Goal: Task Accomplishment & Management: Manage account settings

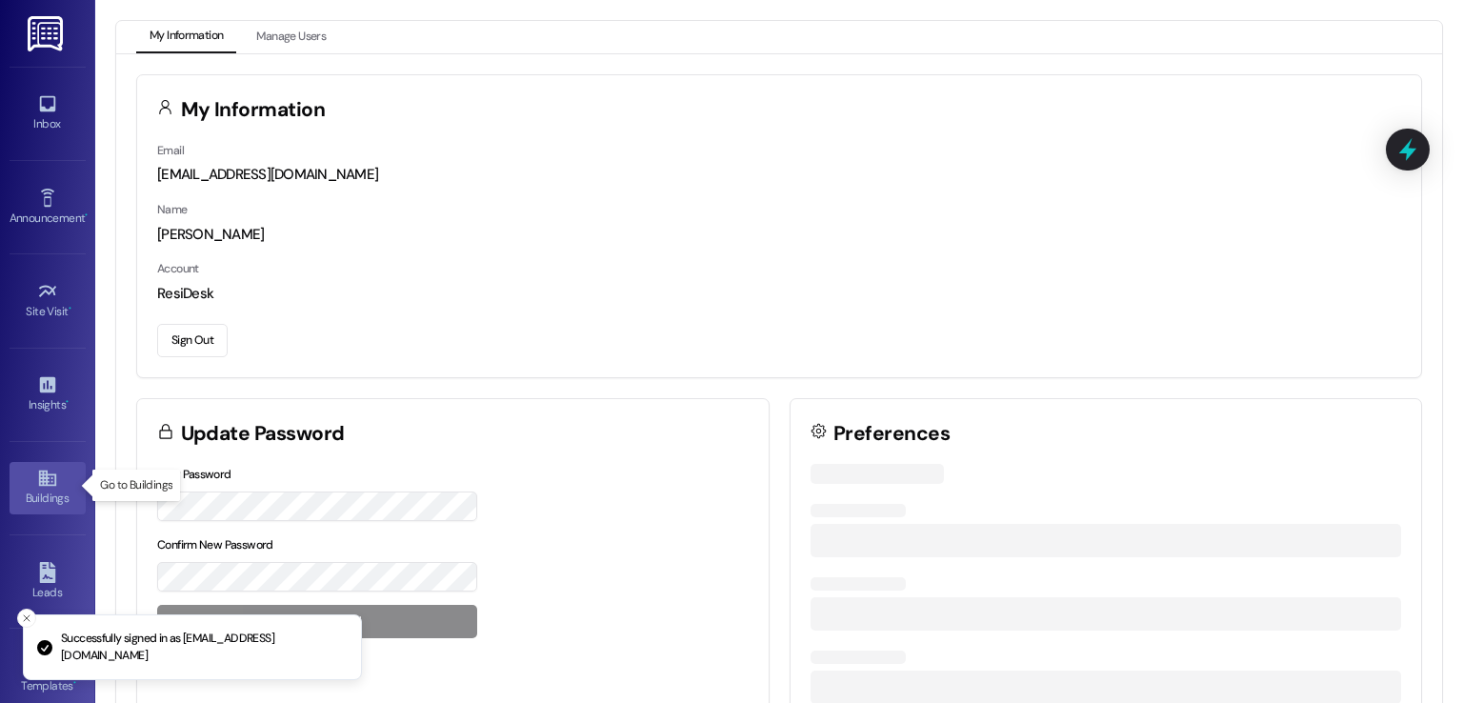
click at [37, 485] on icon at bounding box center [47, 478] width 21 height 21
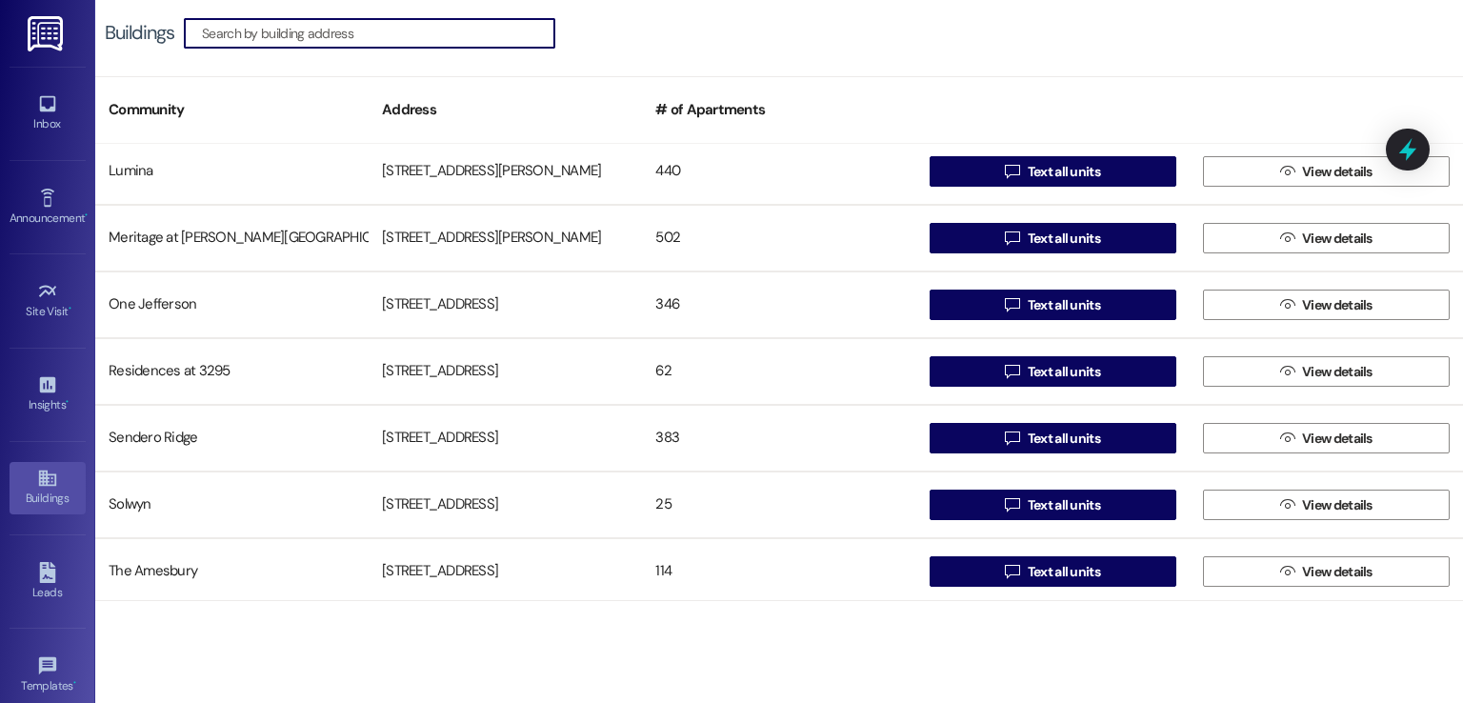
scroll to position [571, 0]
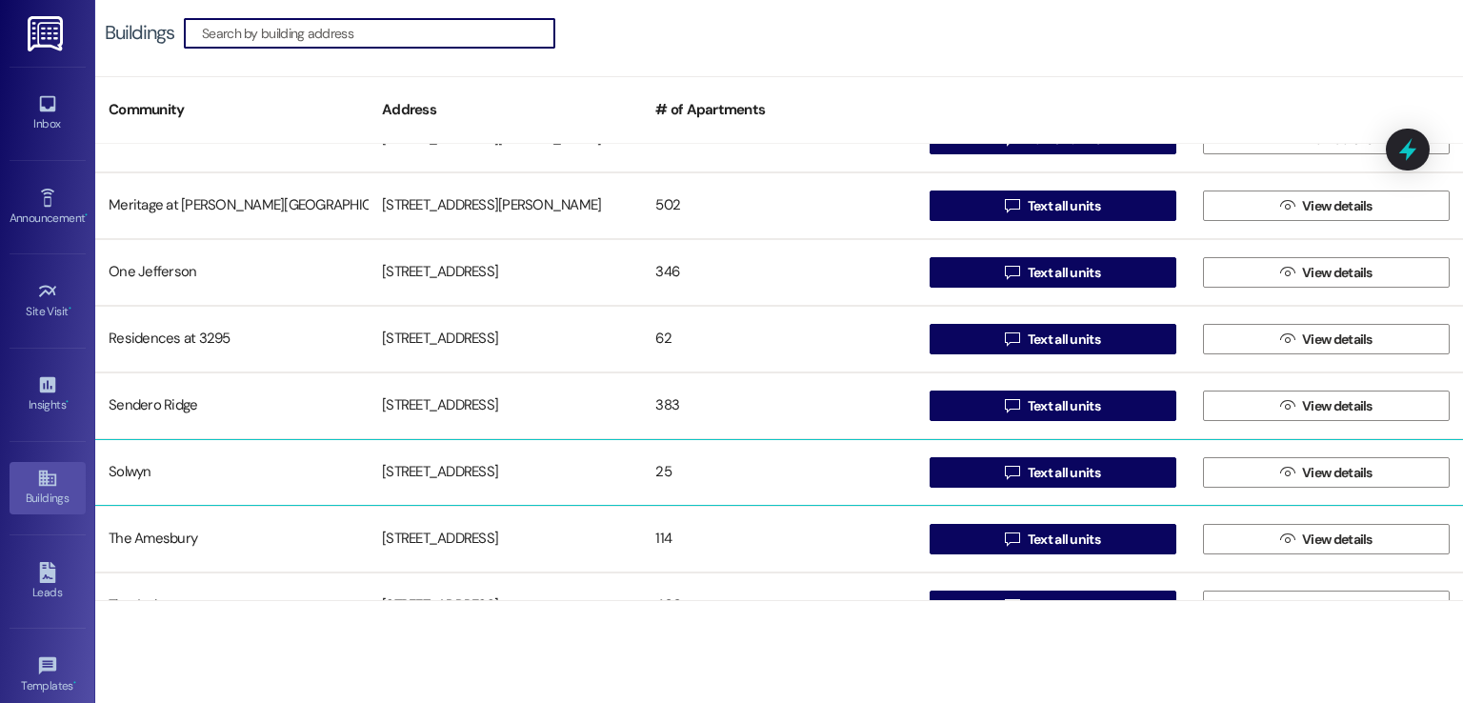
click at [469, 478] on div "[STREET_ADDRESS]" at bounding box center [505, 472] width 273 height 38
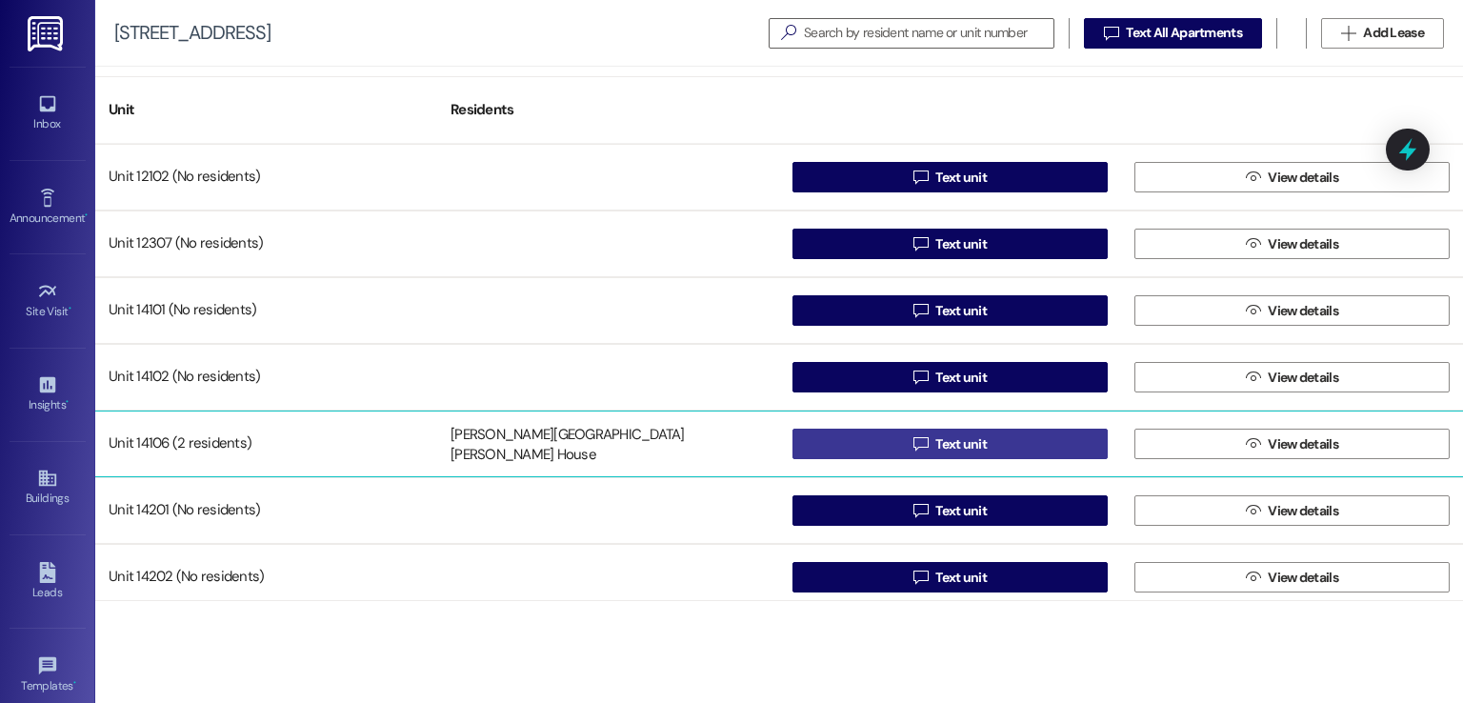
click at [974, 446] on span "Text unit" at bounding box center [960, 444] width 51 height 20
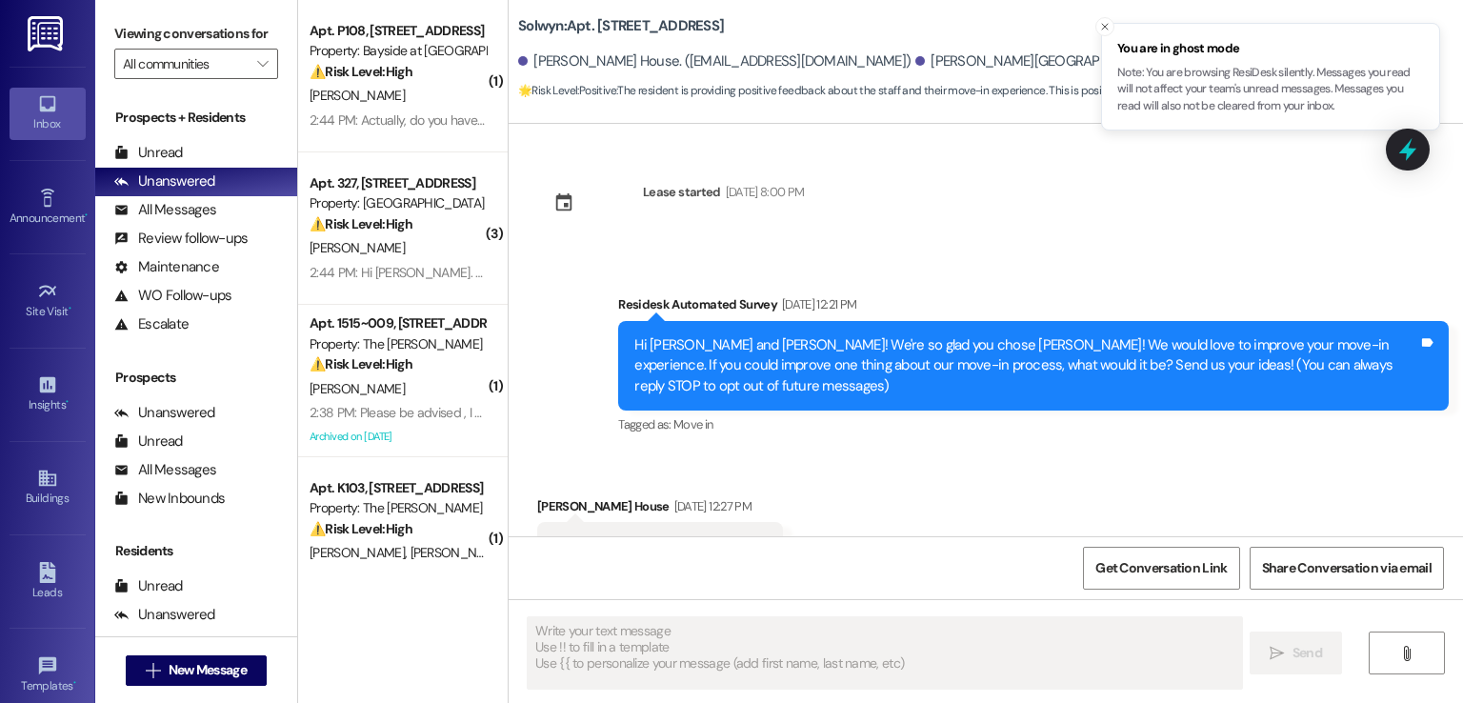
type textarea "Fetching suggested responses. Please feel free to read through the conversation…"
click at [1102, 28] on line "Close toast" at bounding box center [1105, 27] width 6 height 6
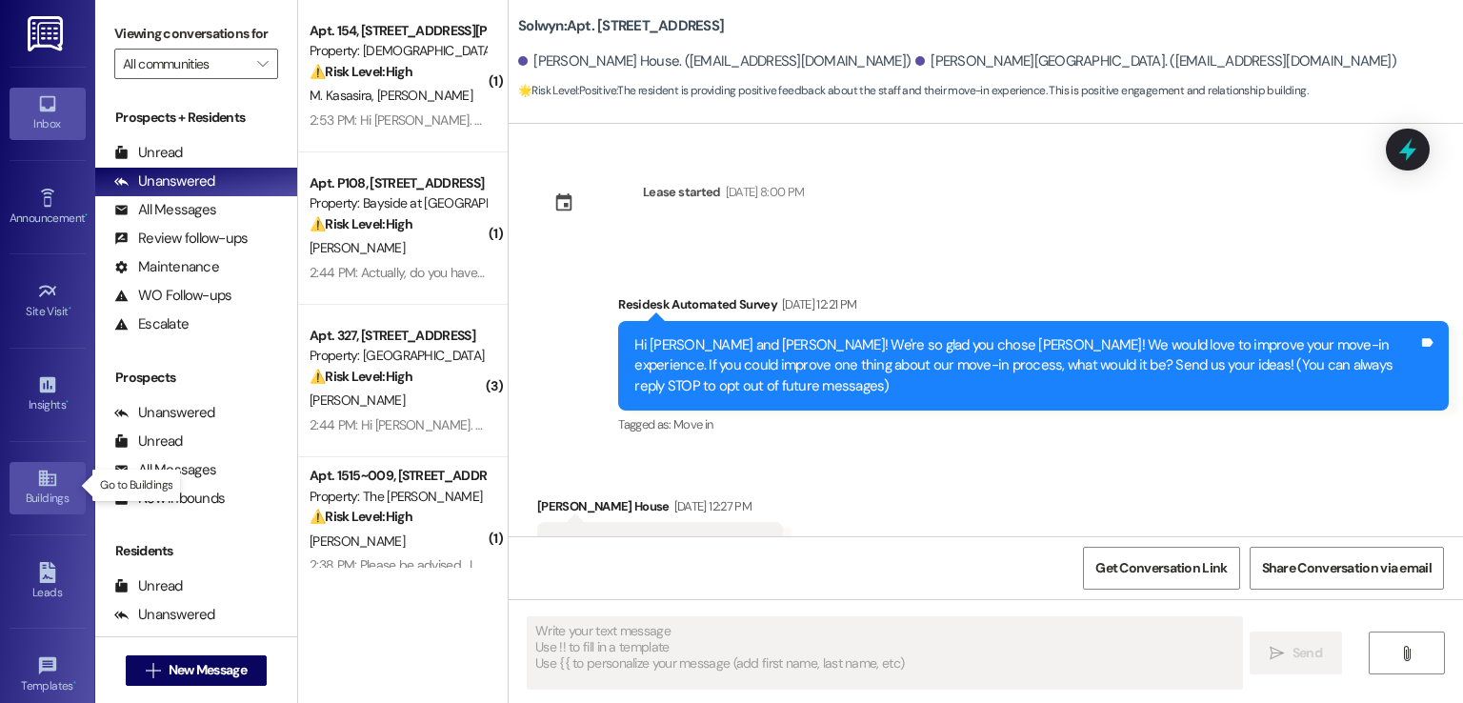
click at [37, 483] on icon at bounding box center [47, 478] width 21 height 21
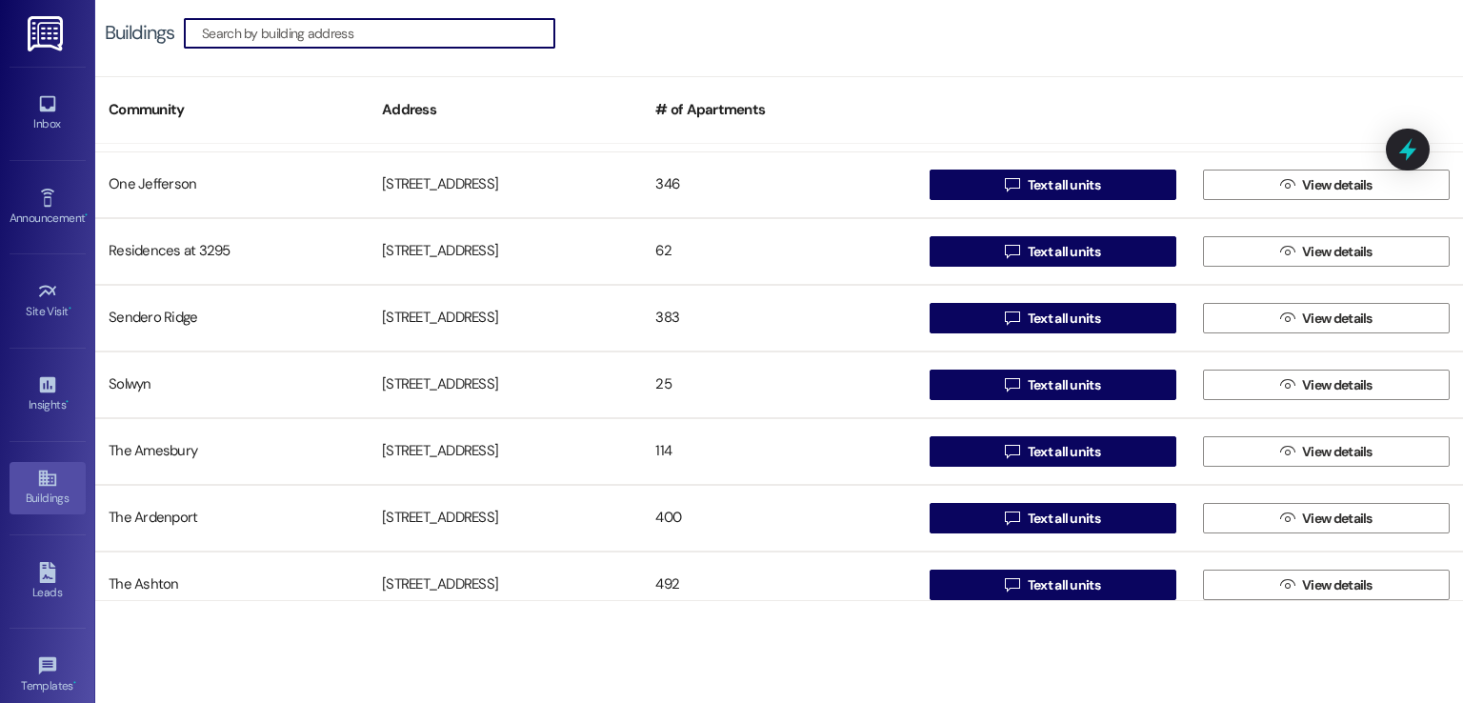
scroll to position [762, 0]
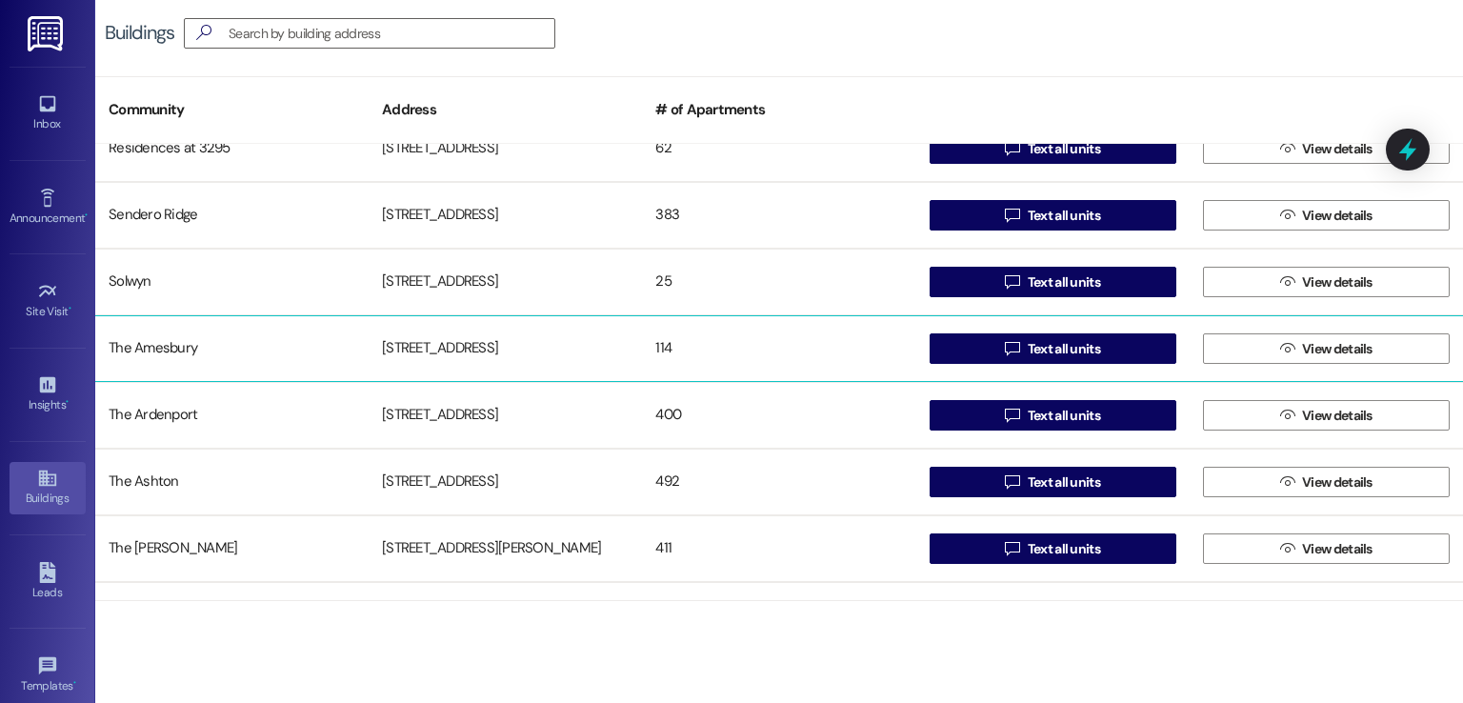
click at [435, 337] on div "[STREET_ADDRESS]" at bounding box center [505, 349] width 273 height 38
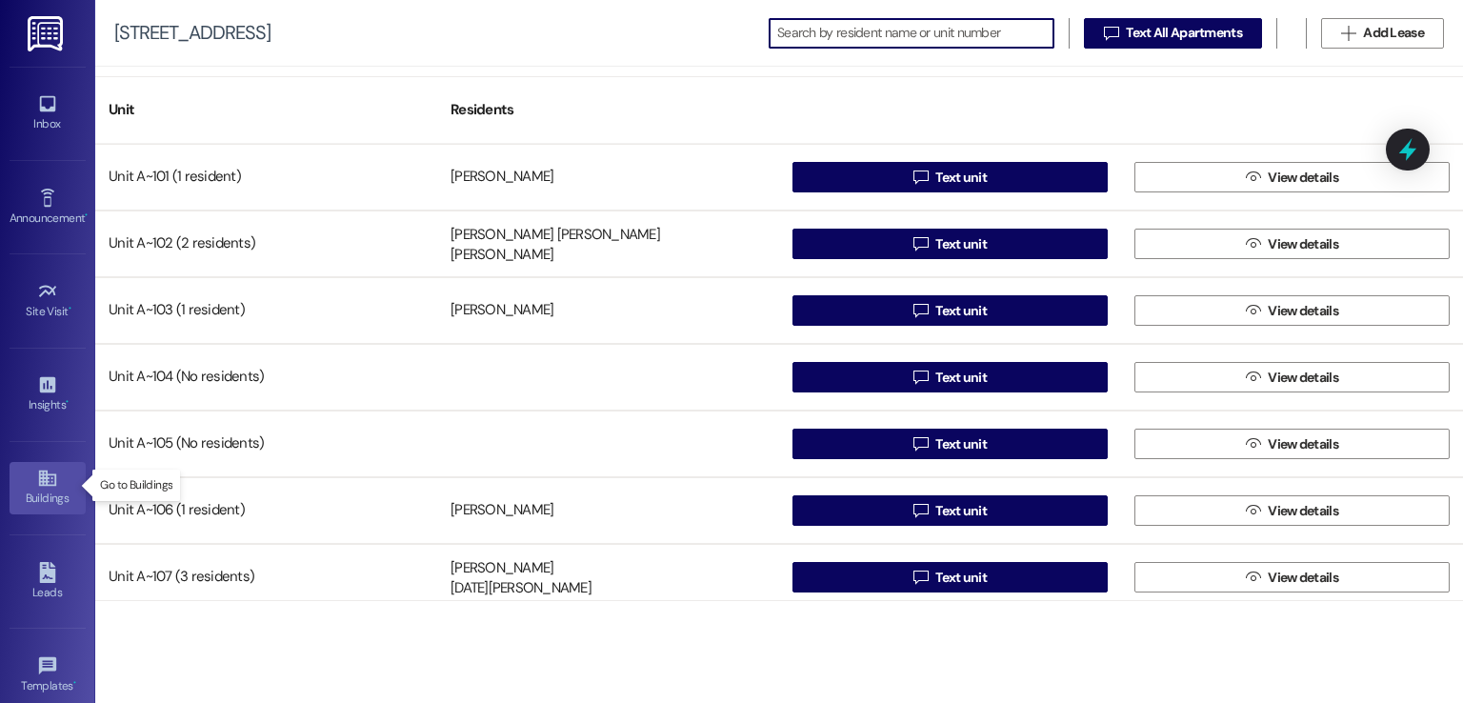
click at [38, 475] on icon at bounding box center [46, 479] width 17 height 16
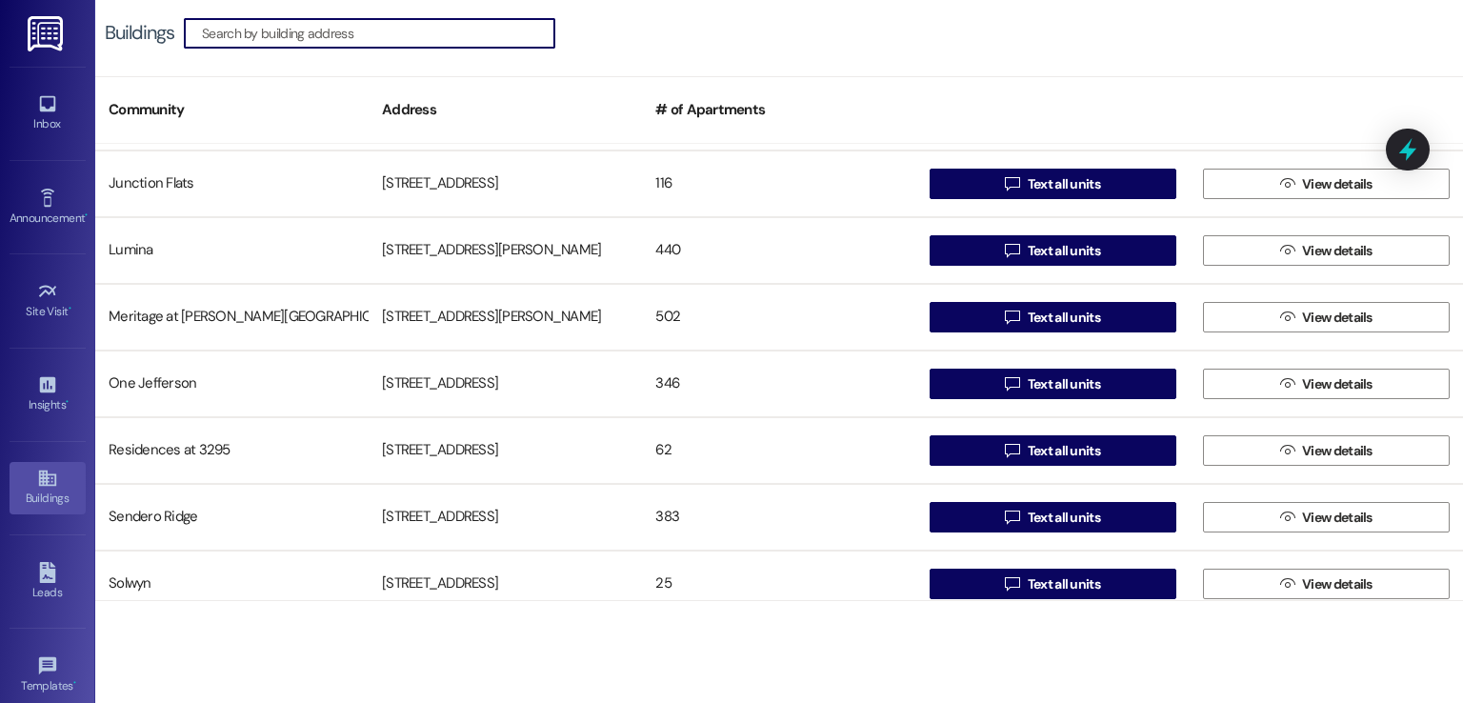
scroll to position [476, 0]
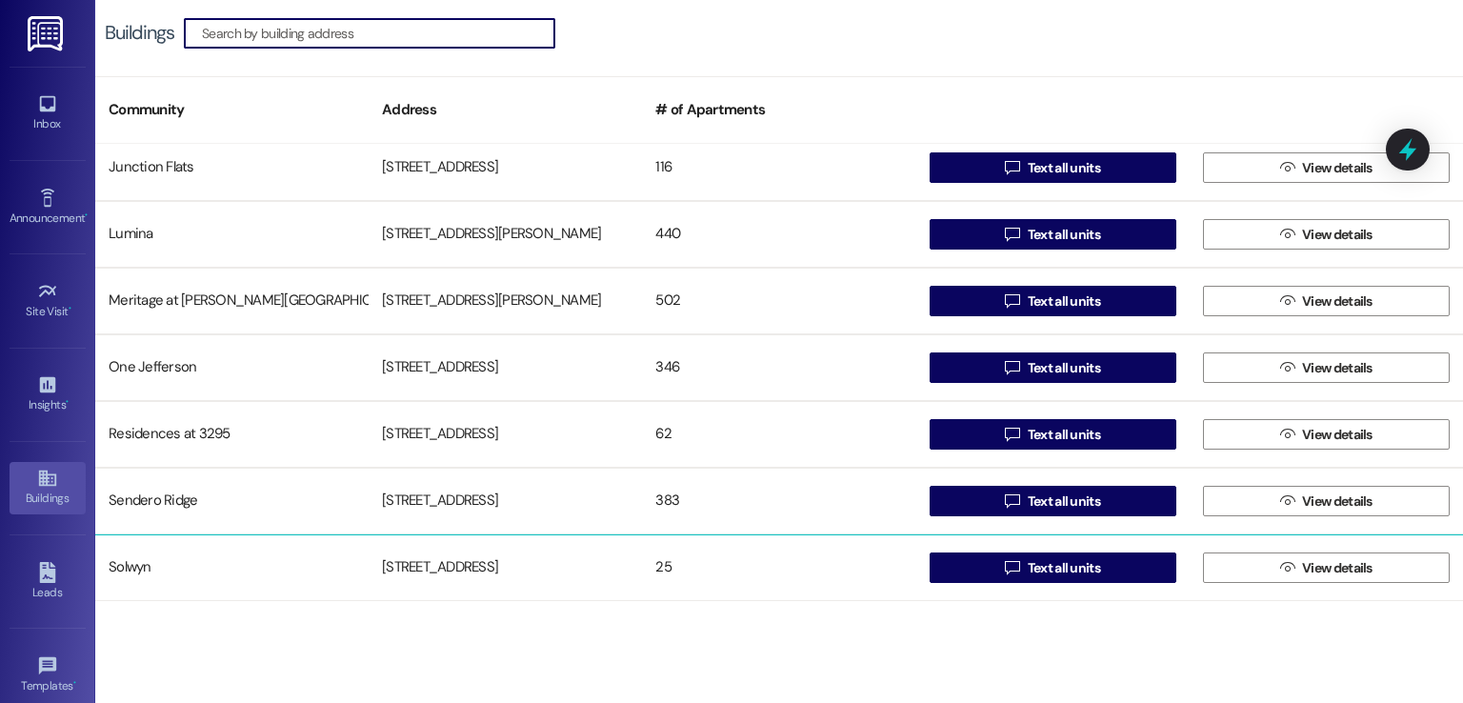
click at [506, 573] on div "[STREET_ADDRESS]" at bounding box center [505, 568] width 273 height 38
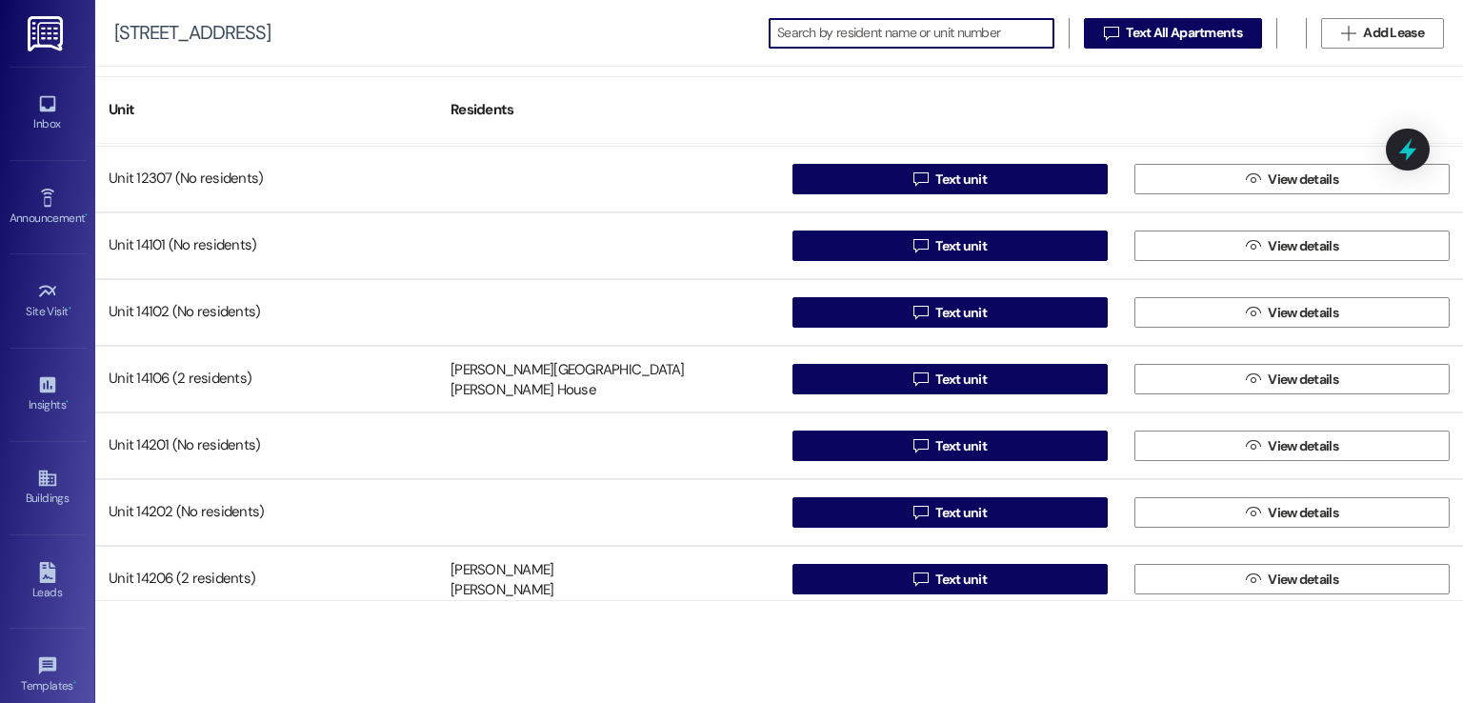
scroll to position [571, 0]
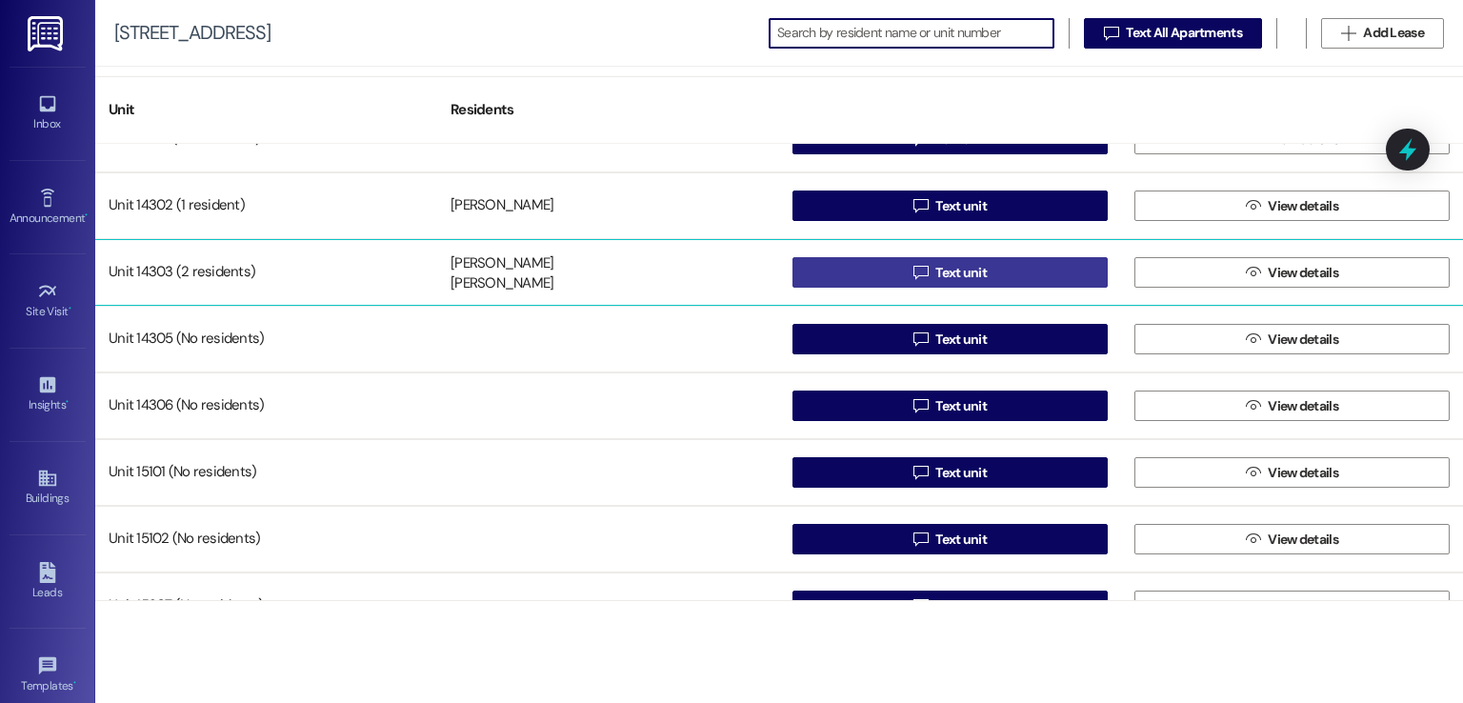
click at [938, 259] on span " Text unit" at bounding box center [950, 272] width 81 height 29
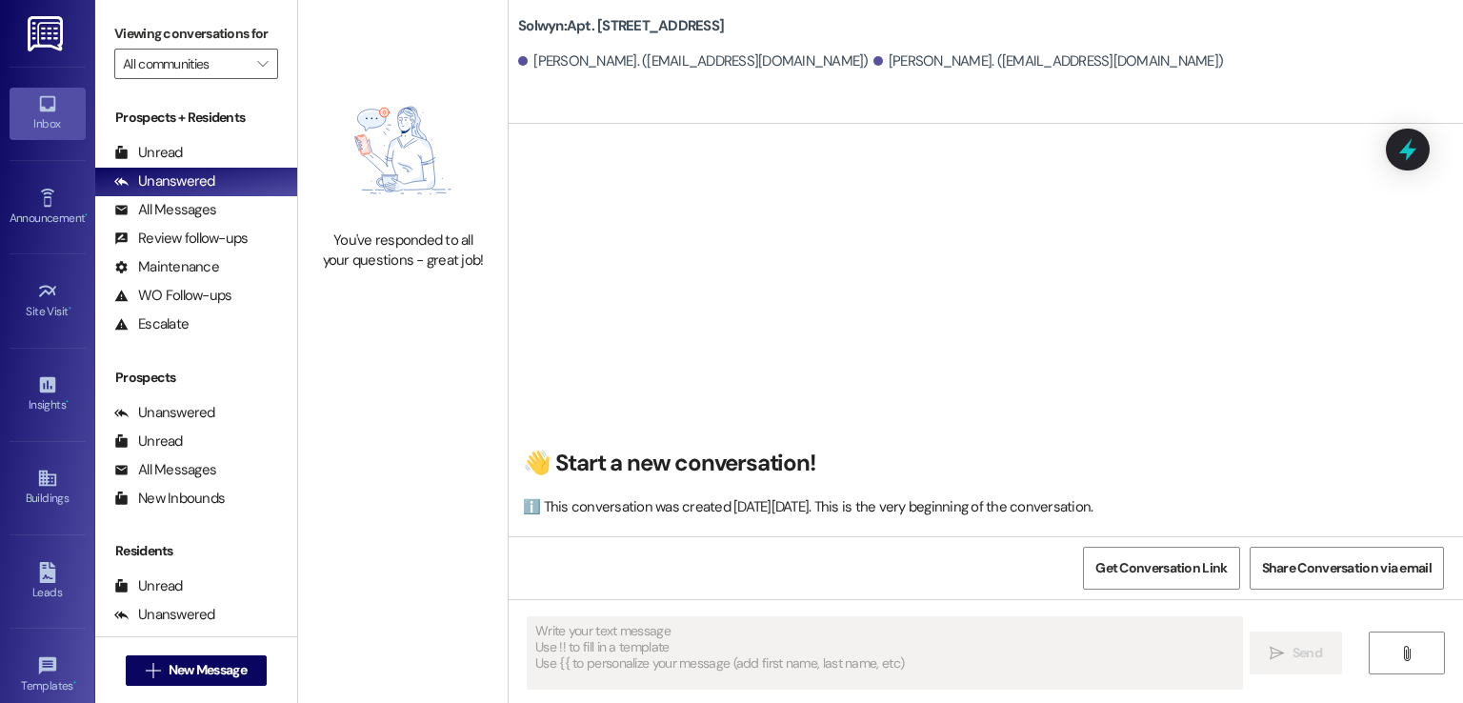
type textarea "Fetching suggested responses. Please feel free to read through the conversation…"
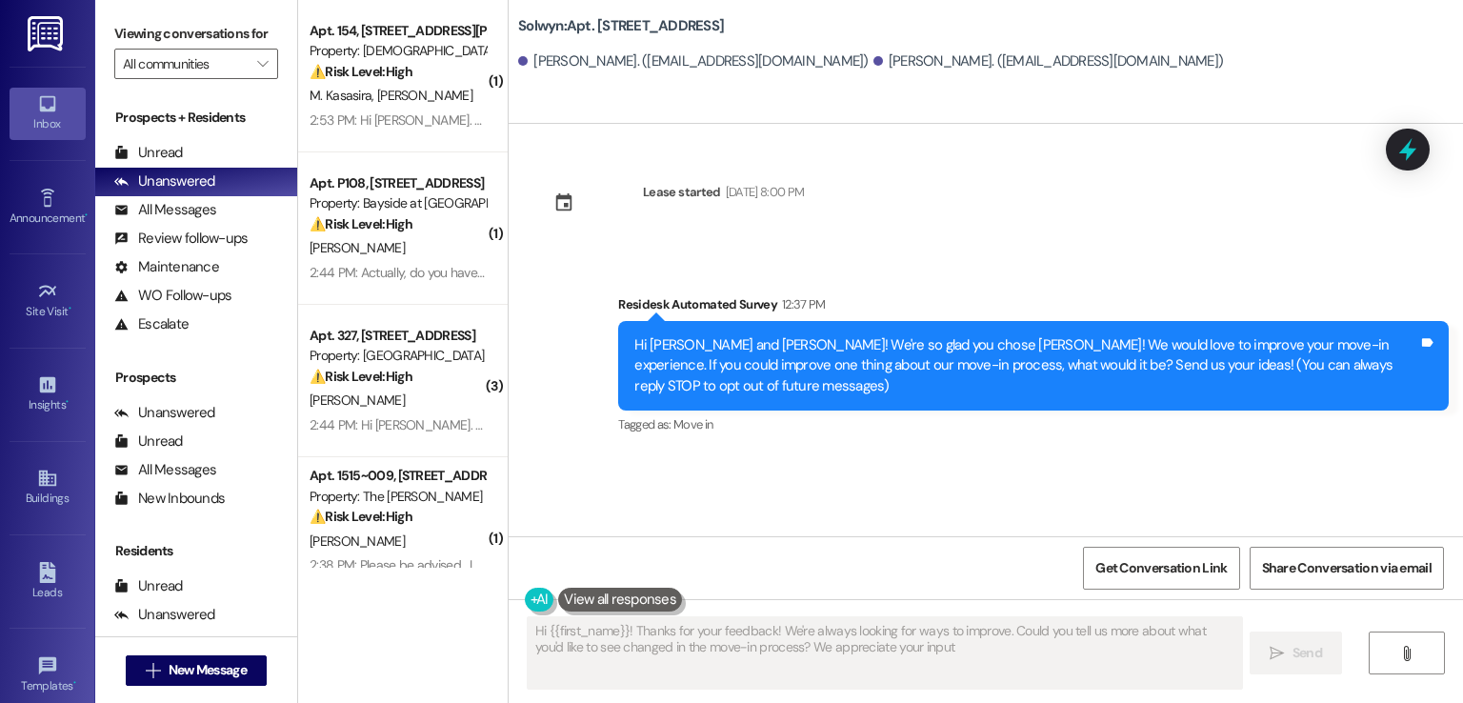
type textarea "Hi {{first_name}}! Thanks for your feedback! We're always looking for ways to i…"
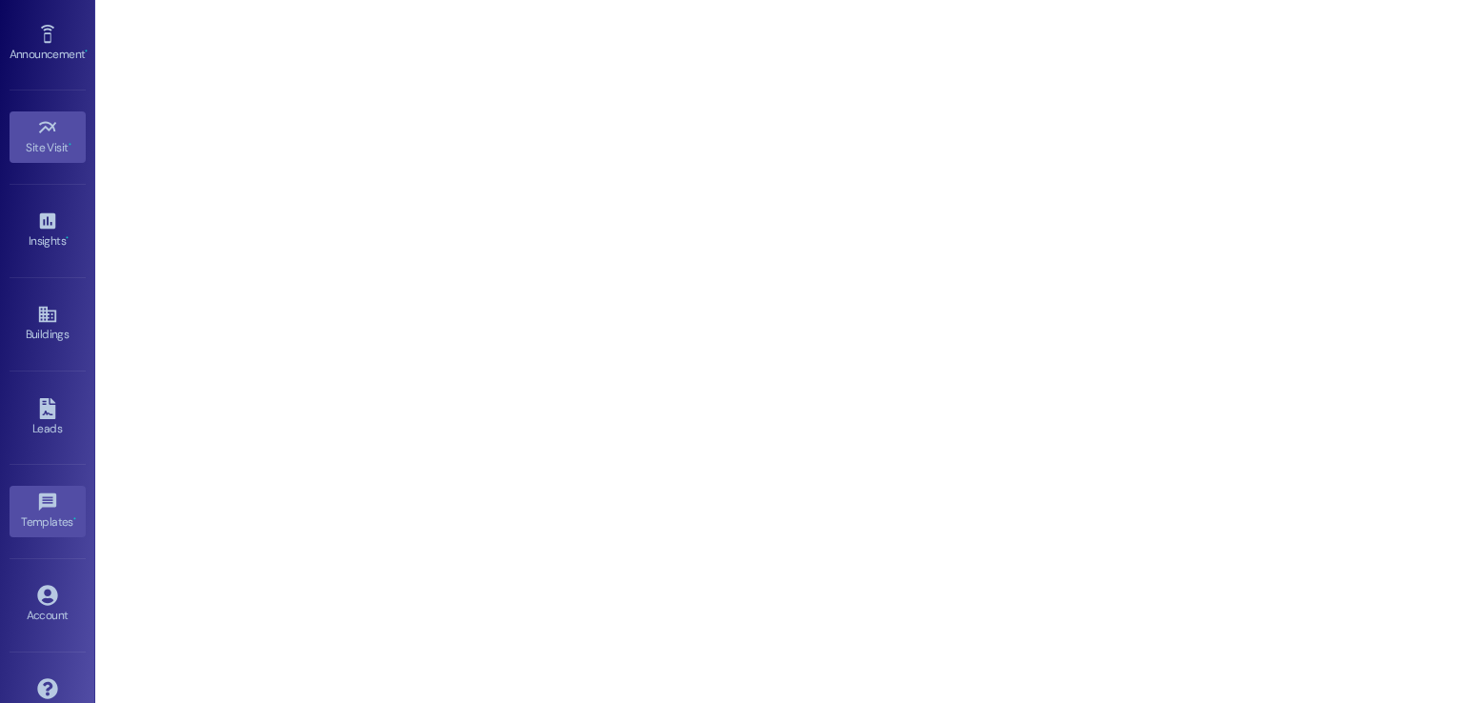
scroll to position [201, 0]
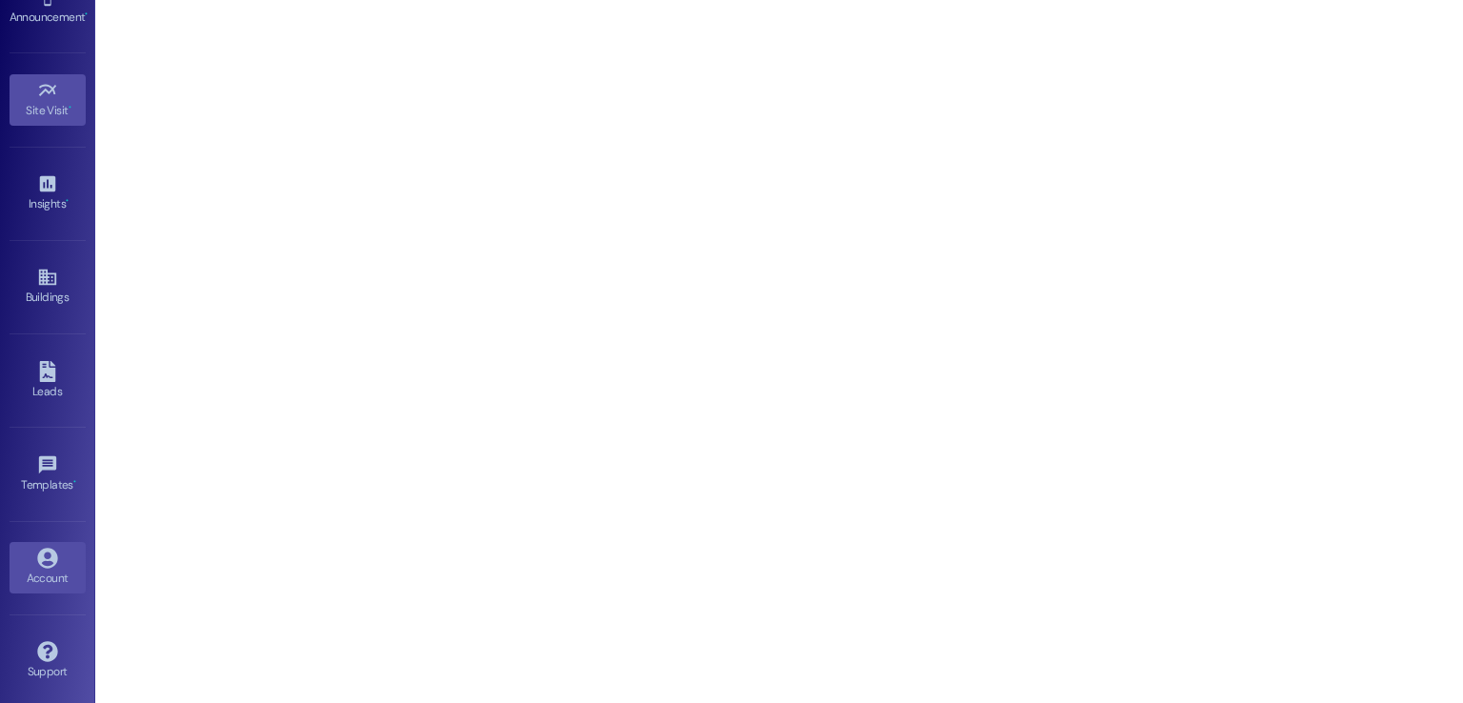
click at [35, 570] on div "Account" at bounding box center [47, 578] width 95 height 19
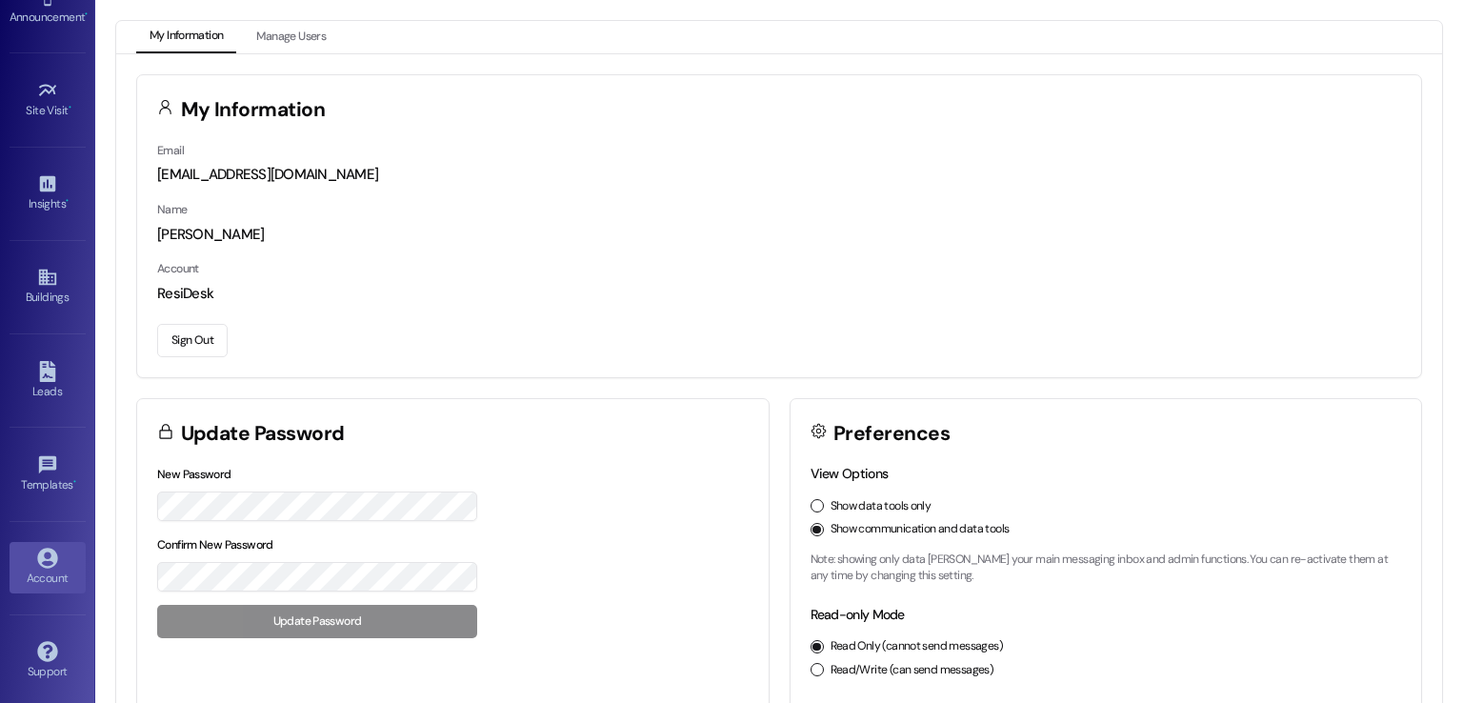
click at [200, 332] on button "Sign Out" at bounding box center [192, 340] width 70 height 33
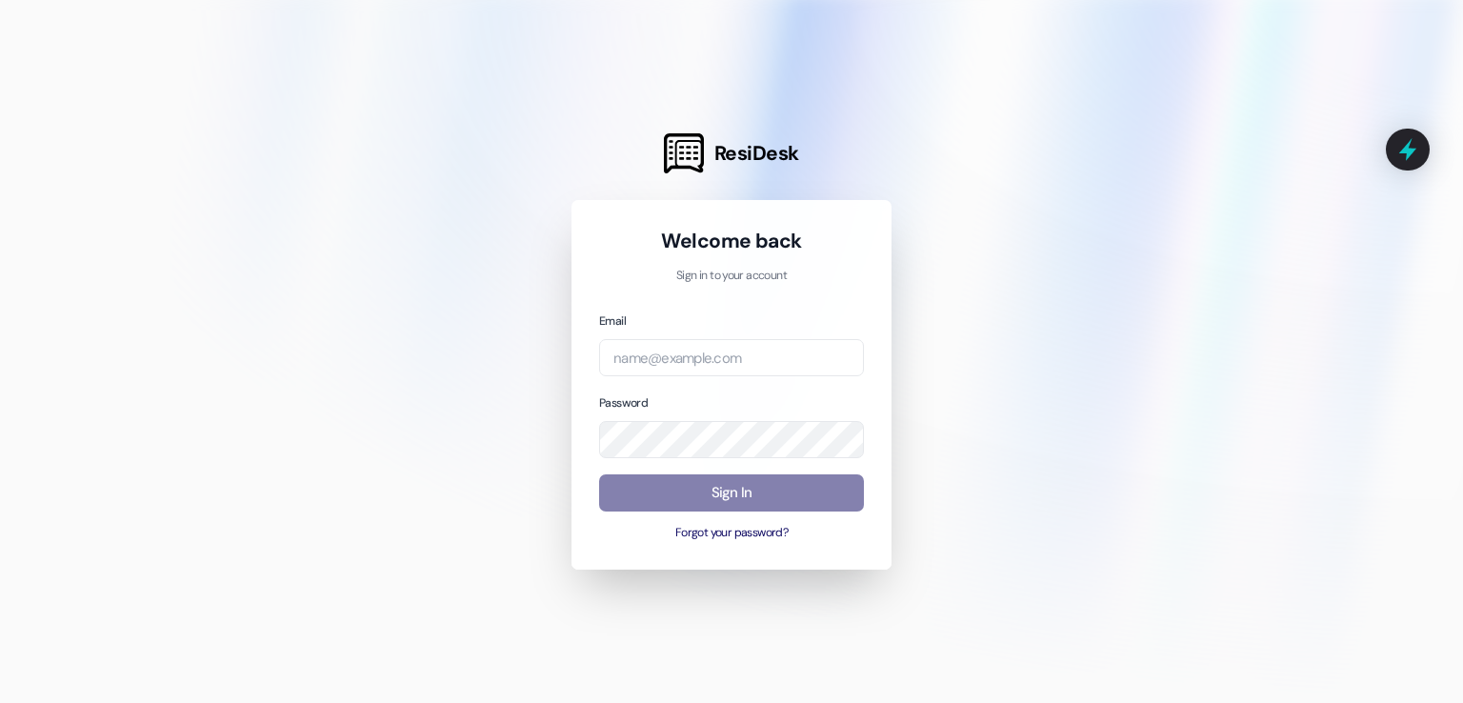
type input "automated-surveys-ims@ims.com"
